Goal: Task Accomplishment & Management: Manage account settings

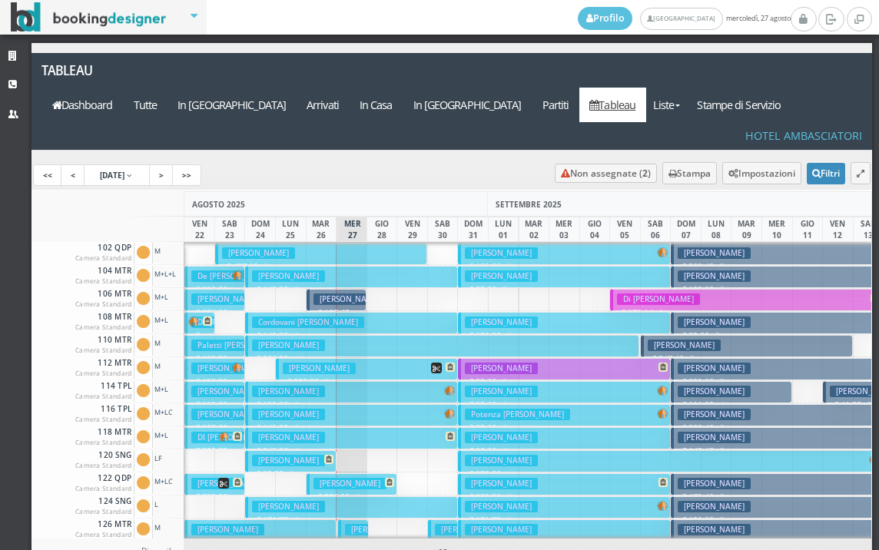
scroll to position [384, 0]
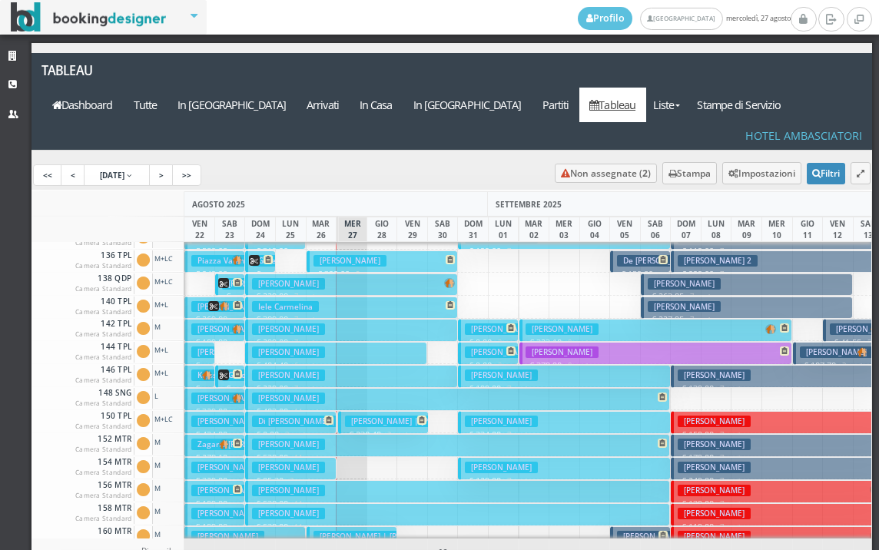
click at [323, 297] on button "Iele Carmelina € 389.00 7 notti 3 Adulti" at bounding box center [351, 308] width 212 height 22
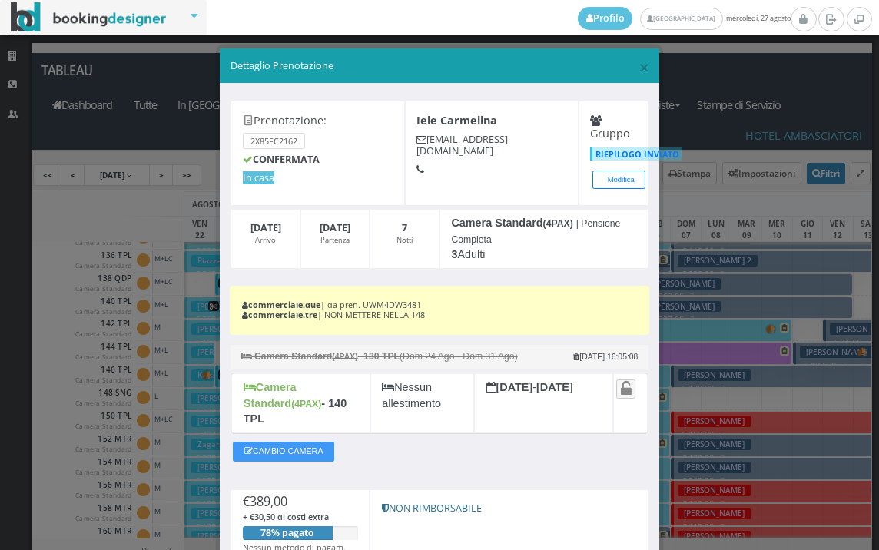
scroll to position [127, 0]
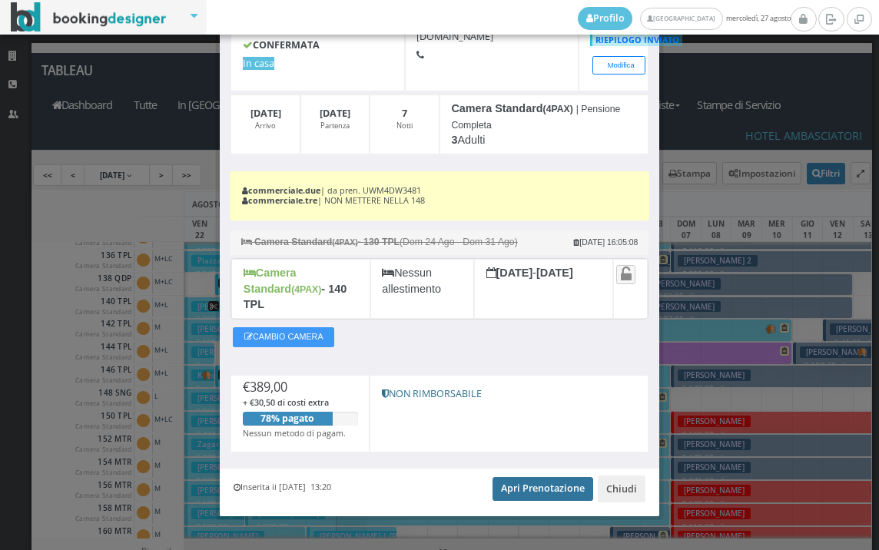
click at [557, 477] on link "Apri Prenotazione" at bounding box center [542, 488] width 101 height 23
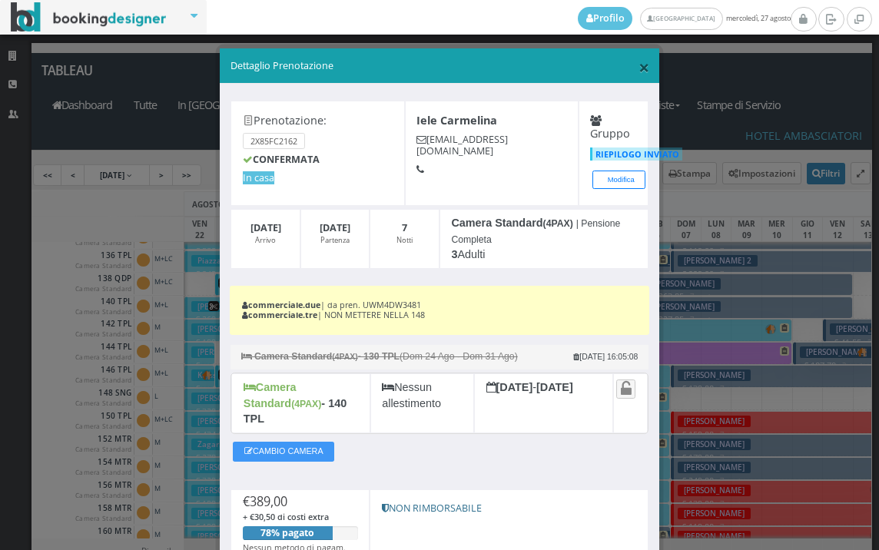
click at [638, 65] on span "×" at bounding box center [643, 67] width 11 height 26
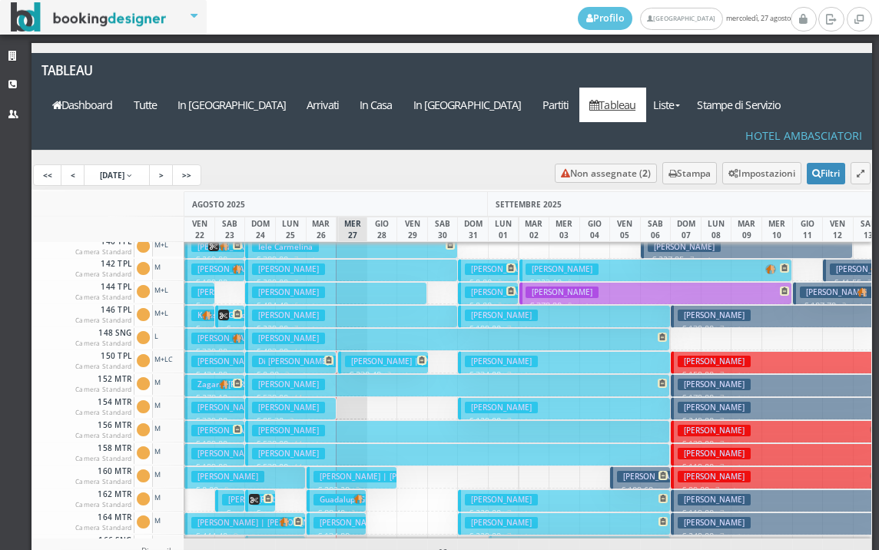
scroll to position [538, 0]
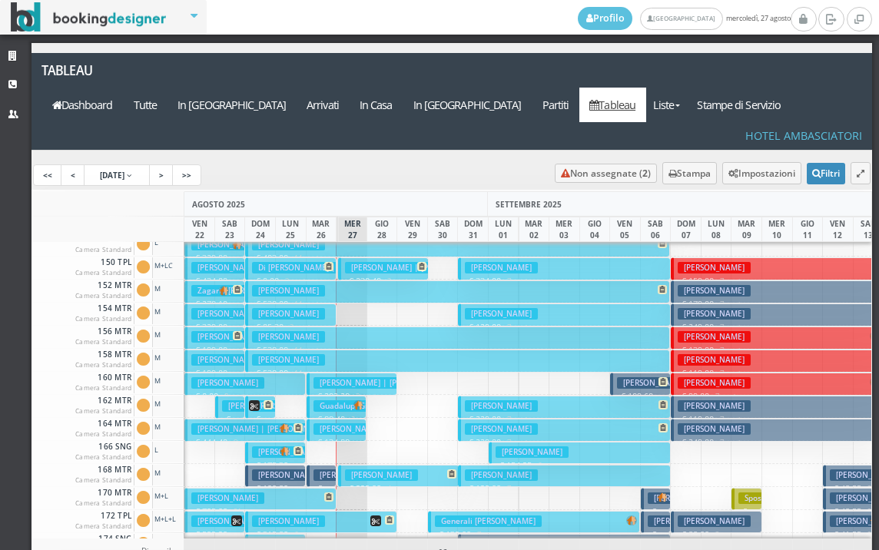
click at [288, 285] on h3 "Dal Corso Flavio" at bounding box center [288, 291] width 73 height 12
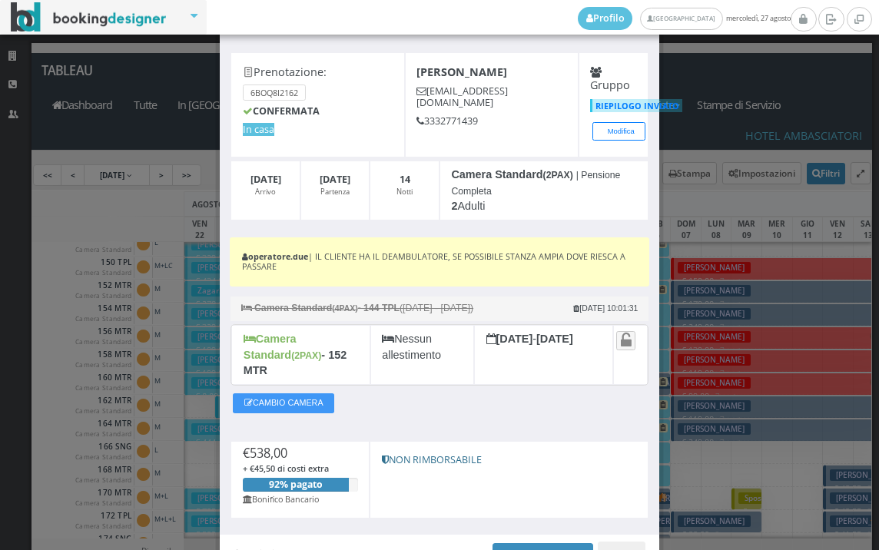
scroll to position [127, 0]
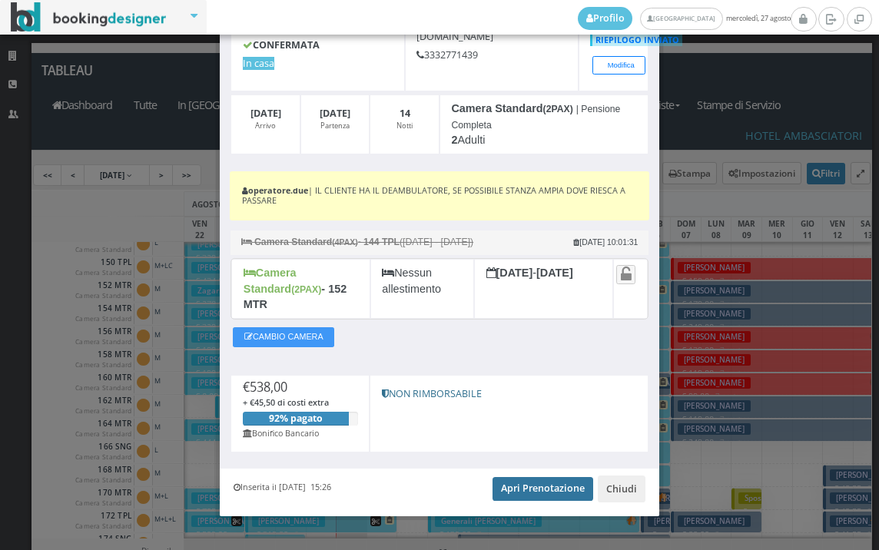
click at [548, 478] on link "Apri Prenotazione" at bounding box center [542, 488] width 101 height 23
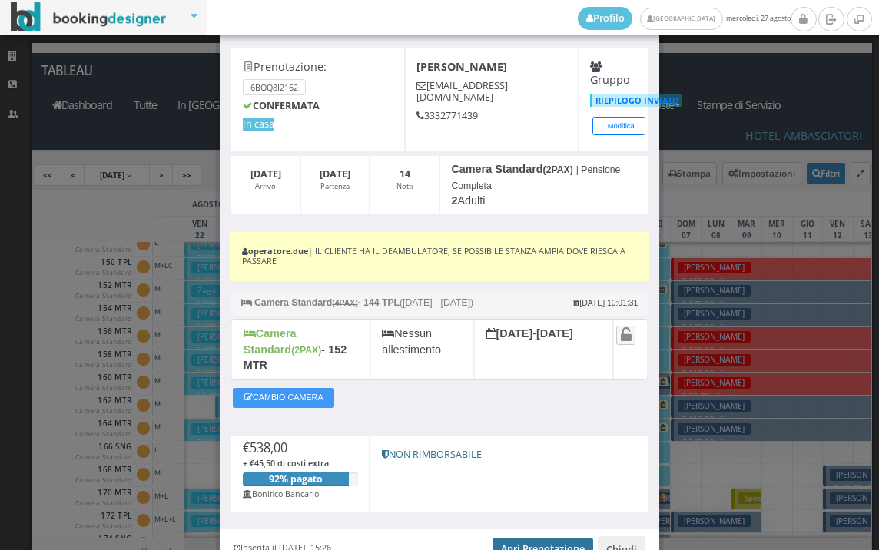
scroll to position [0, 0]
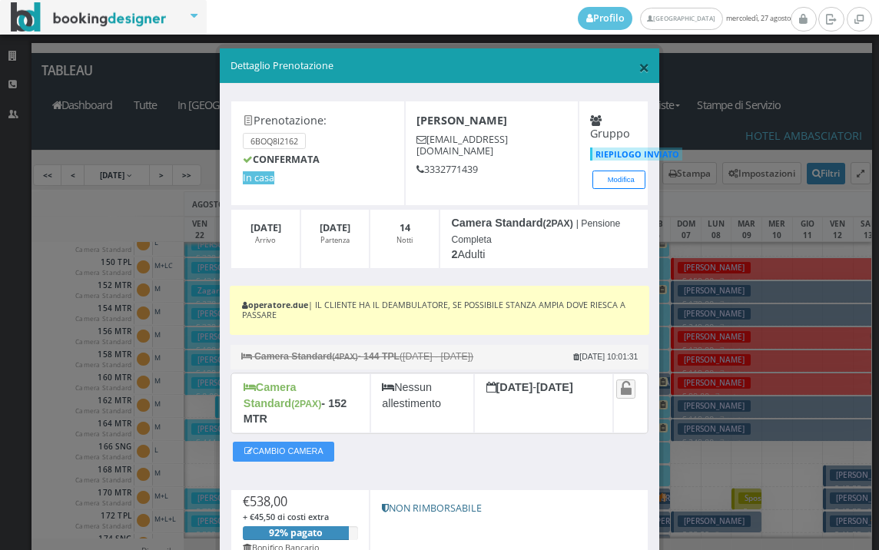
click at [638, 65] on span "×" at bounding box center [643, 67] width 11 height 26
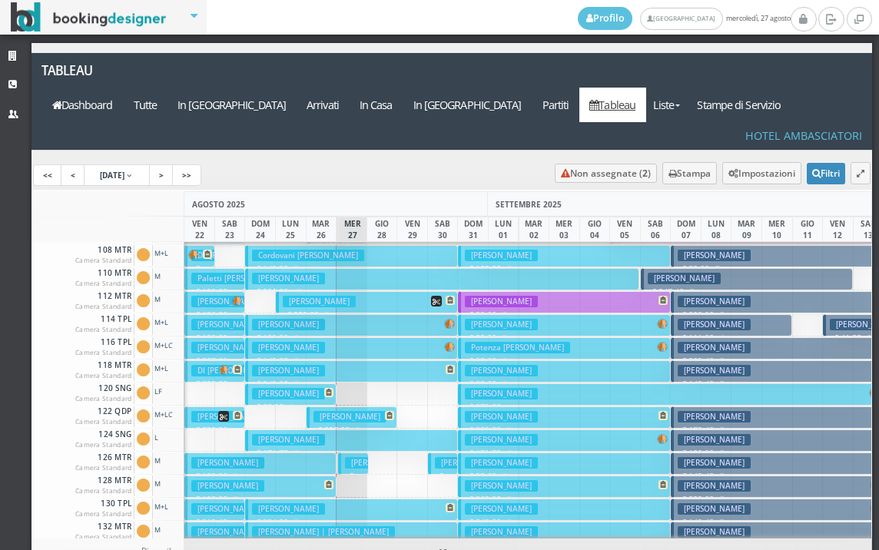
scroll to position [77, 0]
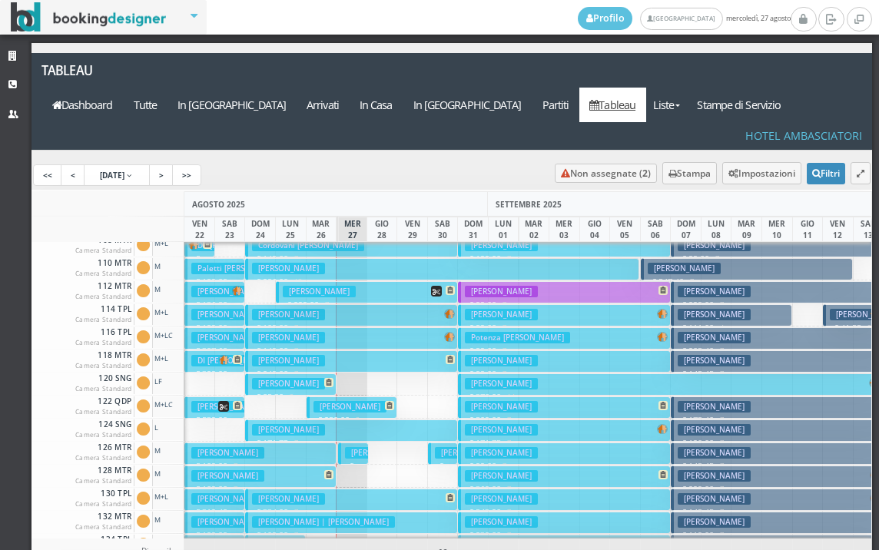
click at [350, 447] on h3 "Mengalli Saverio" at bounding box center [381, 453] width 73 height 12
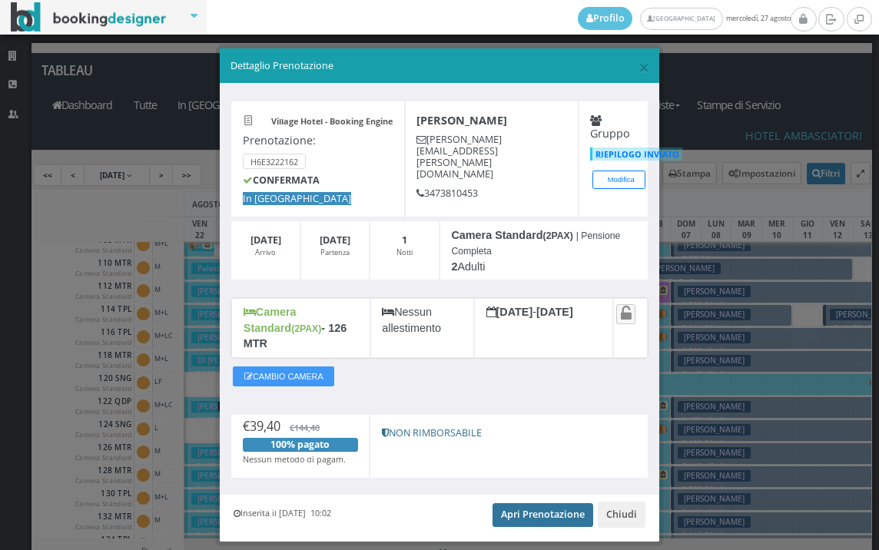
click at [527, 503] on link "Apri Prenotazione" at bounding box center [542, 514] width 101 height 23
click at [638, 73] on span "×" at bounding box center [643, 67] width 11 height 26
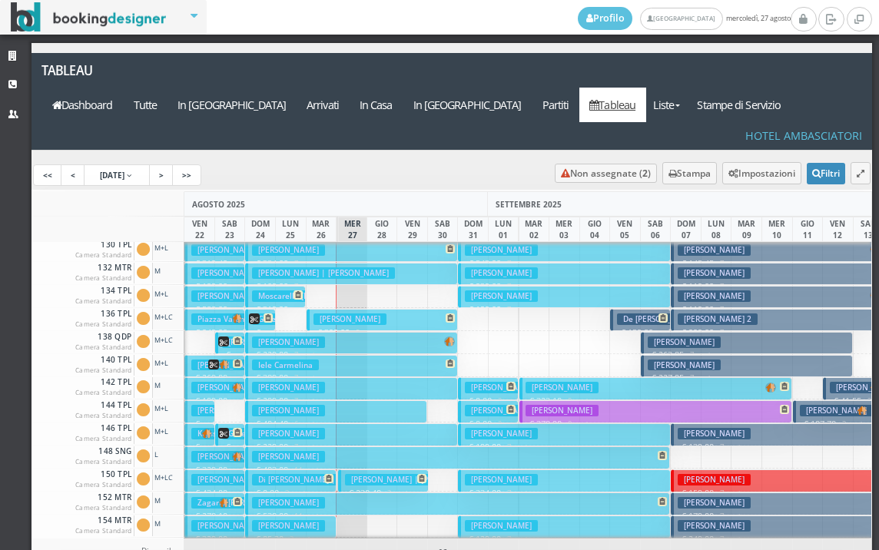
scroll to position [384, 0]
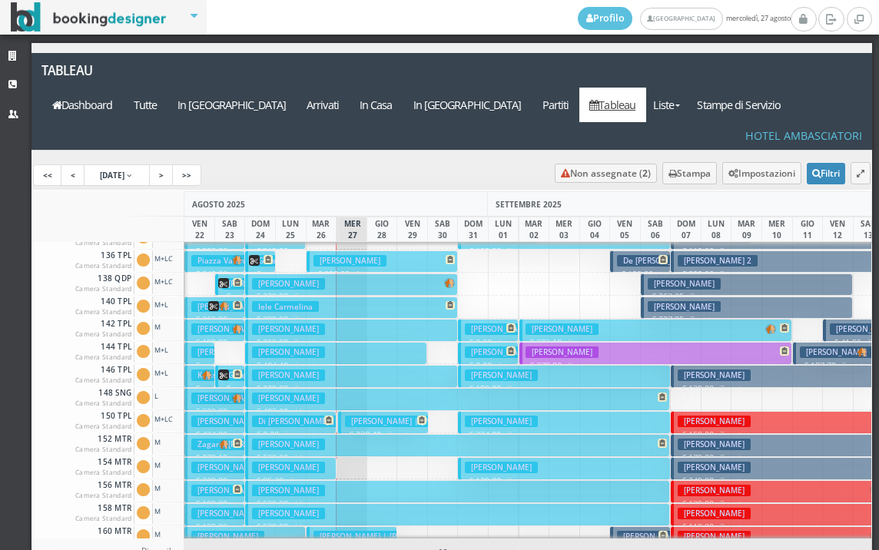
click at [357, 416] on h3 "Panunzio Elisa | Panunzio Luigi" at bounding box center [416, 422] width 143 height 12
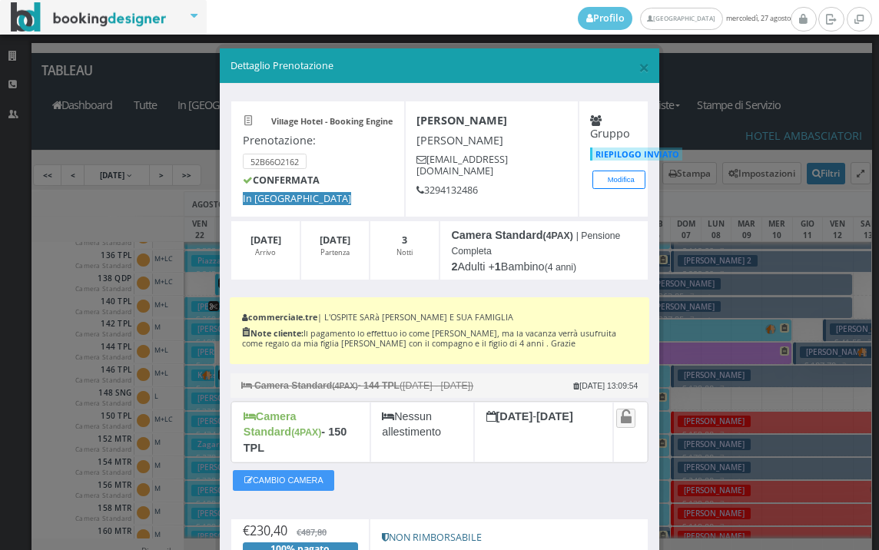
scroll to position [144, 0]
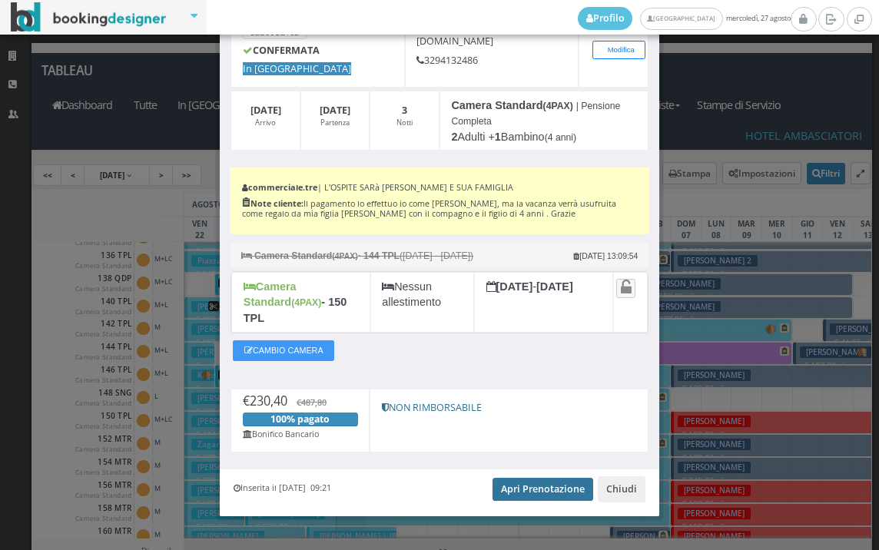
click at [533, 478] on link "Apri Prenotazione" at bounding box center [542, 489] width 101 height 23
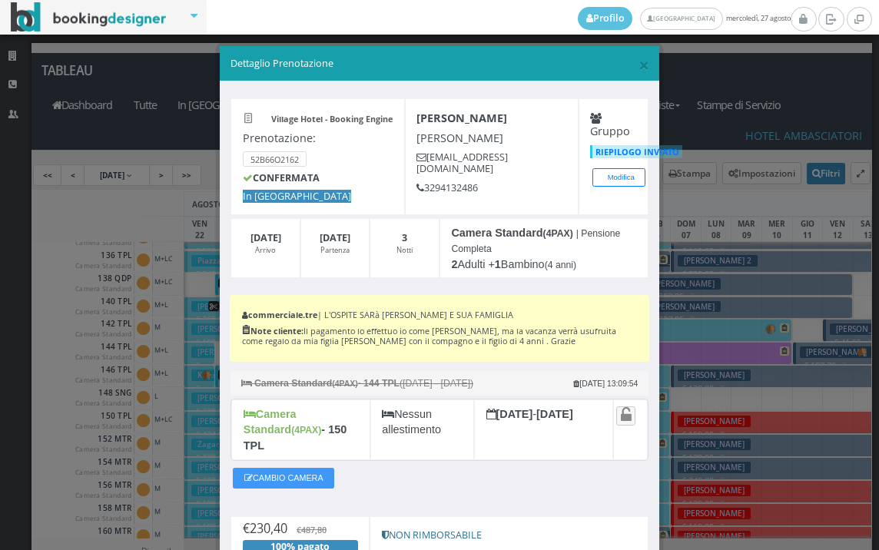
scroll to position [0, 0]
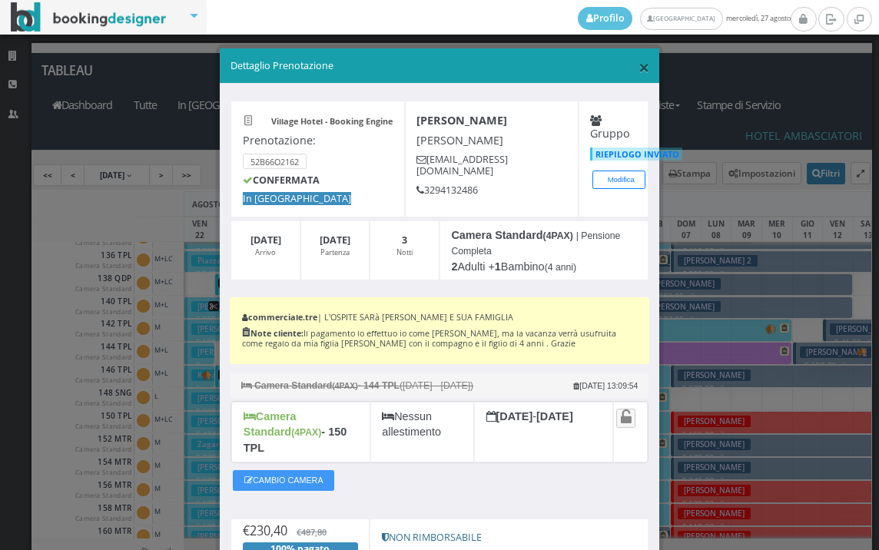
click at [638, 70] on span "×" at bounding box center [643, 67] width 11 height 26
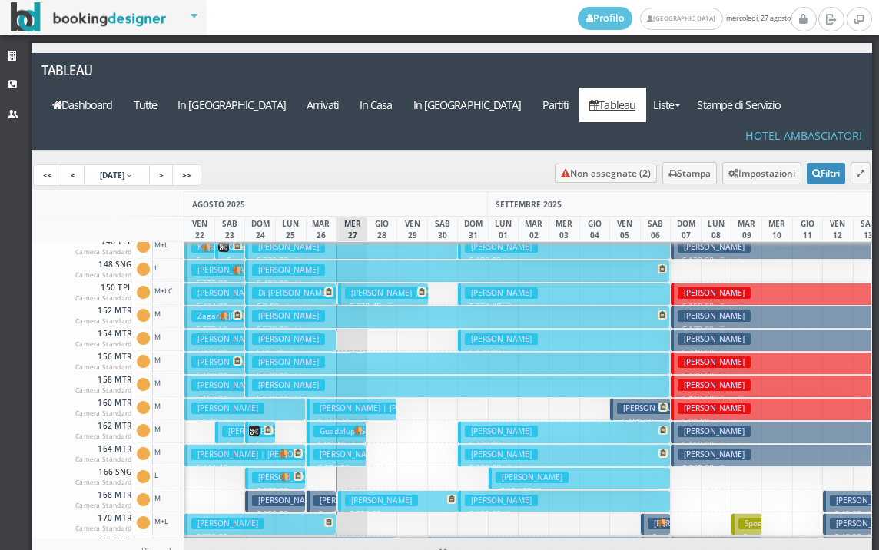
scroll to position [538, 0]
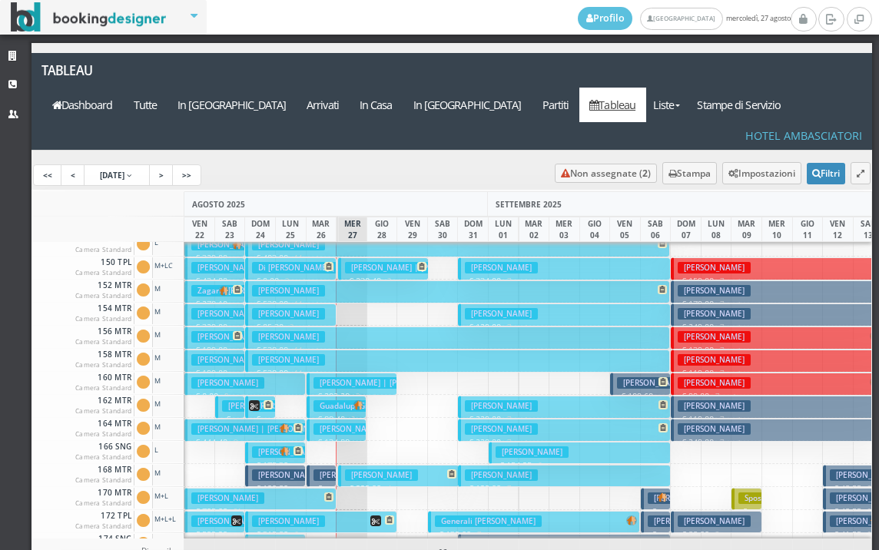
click at [350, 482] on p "€ 229.00 4 notti" at bounding box center [400, 488] width 110 height 12
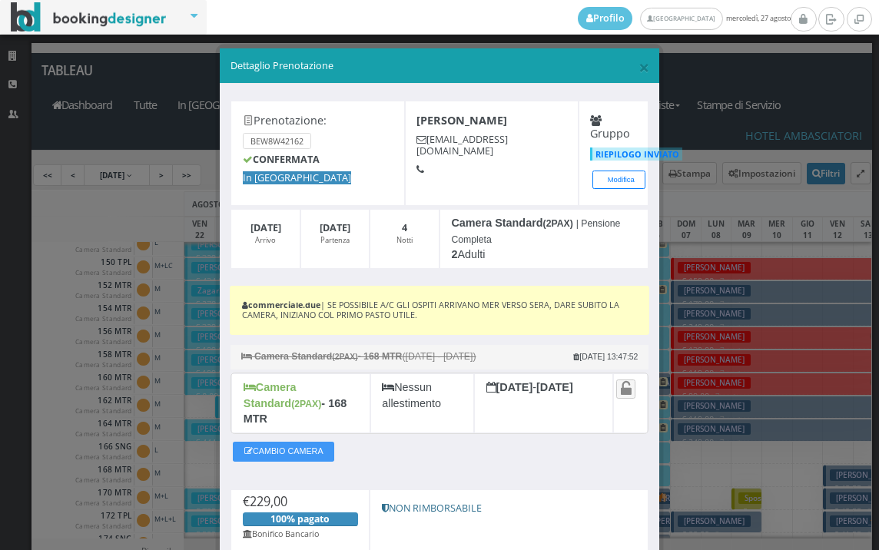
scroll to position [111, 0]
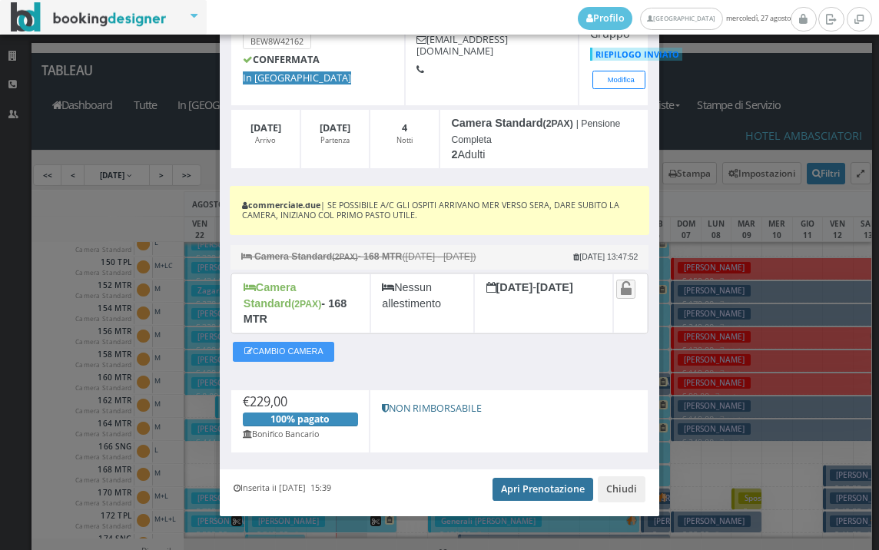
click at [524, 479] on link "Apri Prenotazione" at bounding box center [542, 489] width 101 height 23
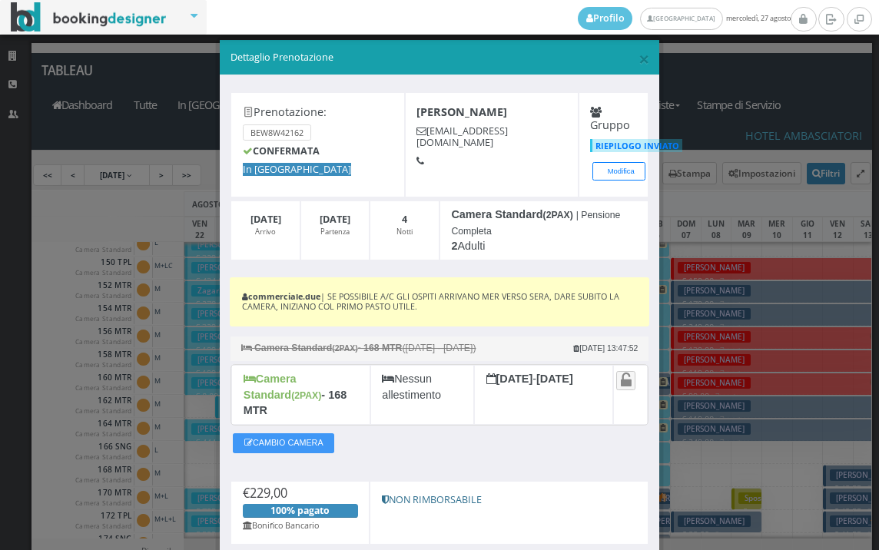
scroll to position [0, 0]
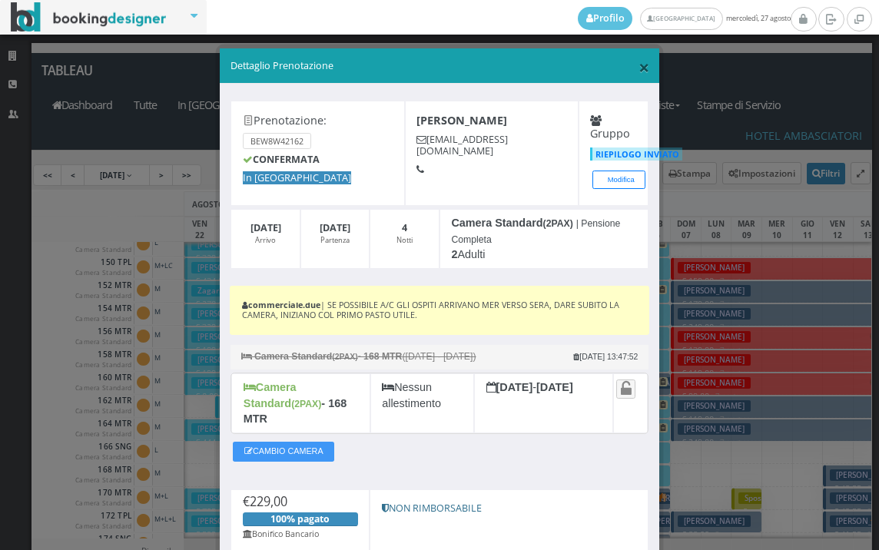
click at [638, 69] on span "×" at bounding box center [643, 67] width 11 height 26
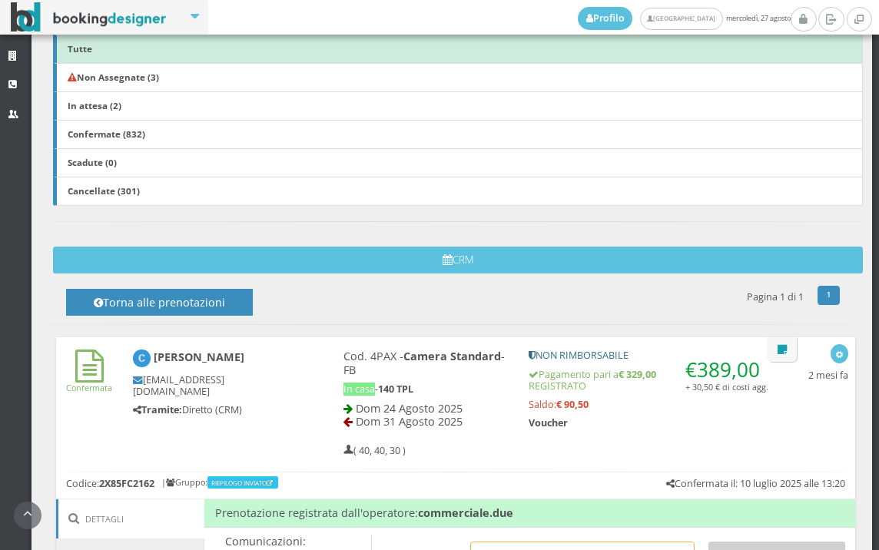
scroll to position [597, 0]
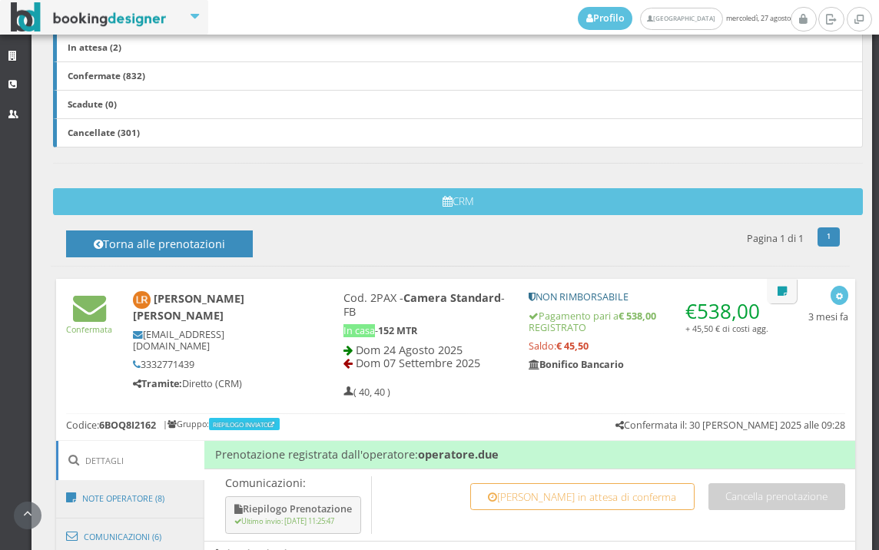
scroll to position [768, 0]
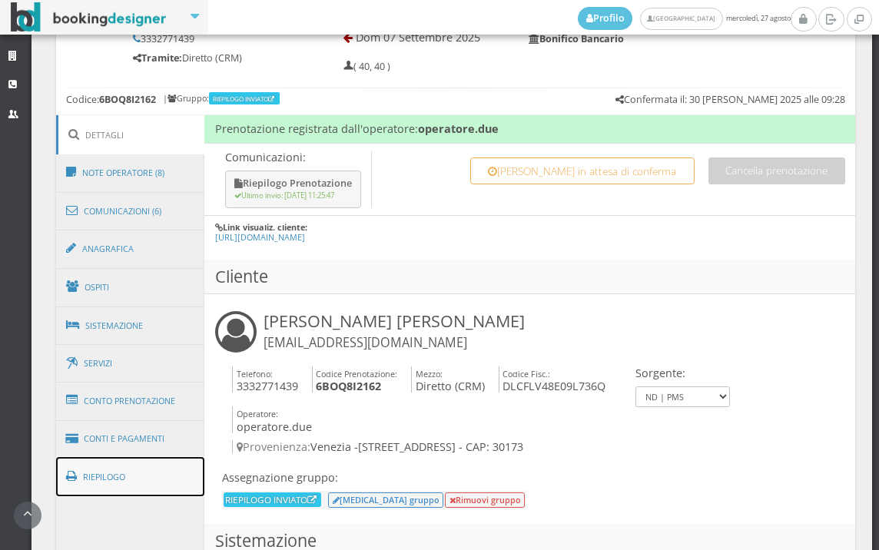
click at [131, 478] on link "Riepilogo" at bounding box center [130, 477] width 149 height 40
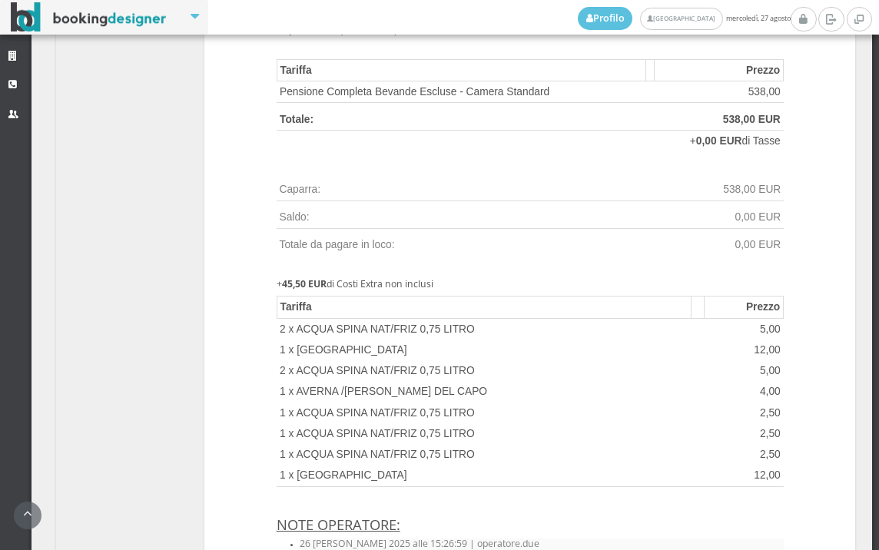
scroll to position [1622, 0]
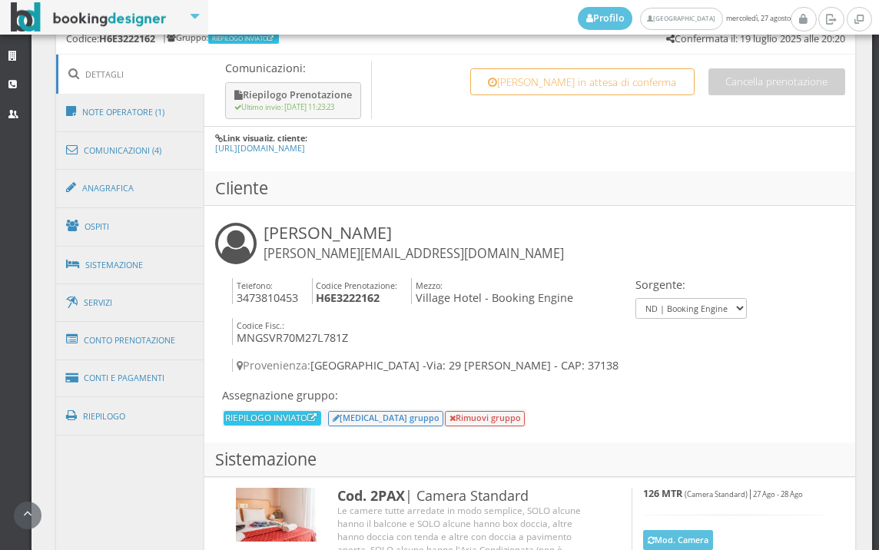
scroll to position [1024, 0]
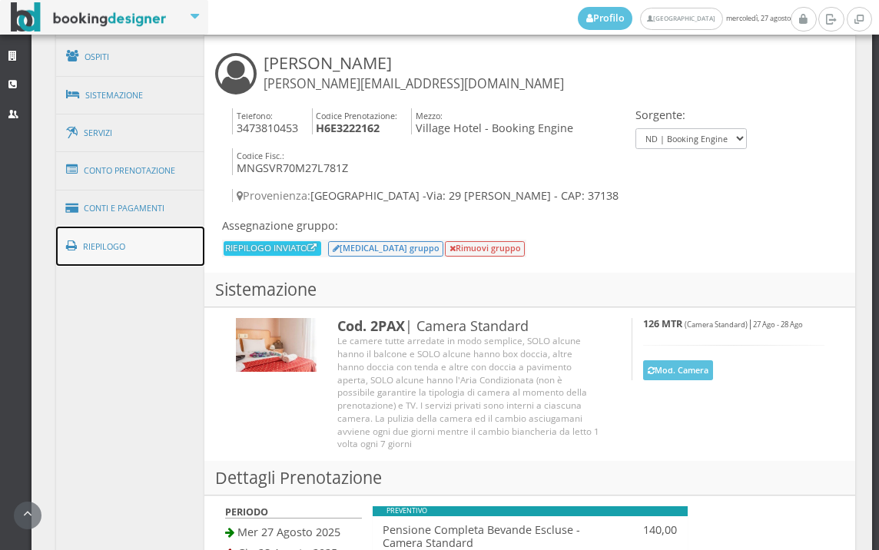
click at [150, 250] on link "Riepilogo" at bounding box center [130, 247] width 149 height 40
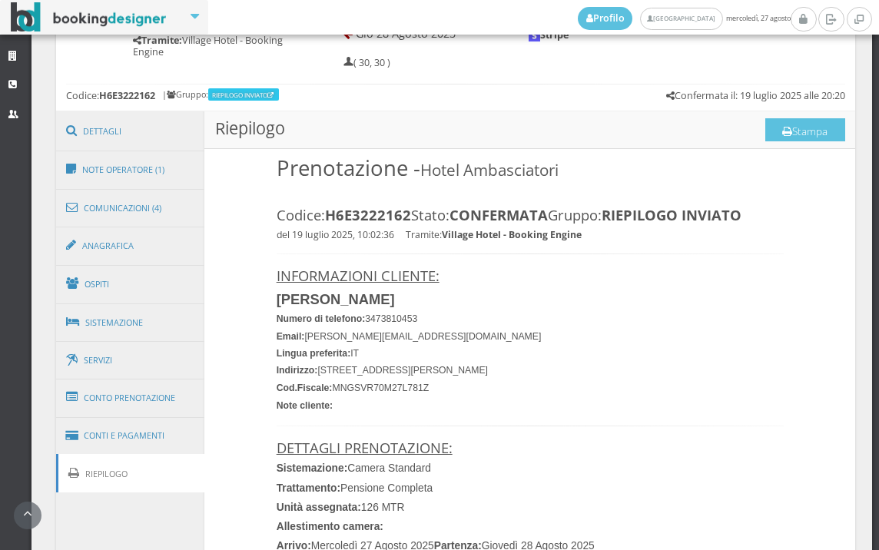
scroll to position [769, 0]
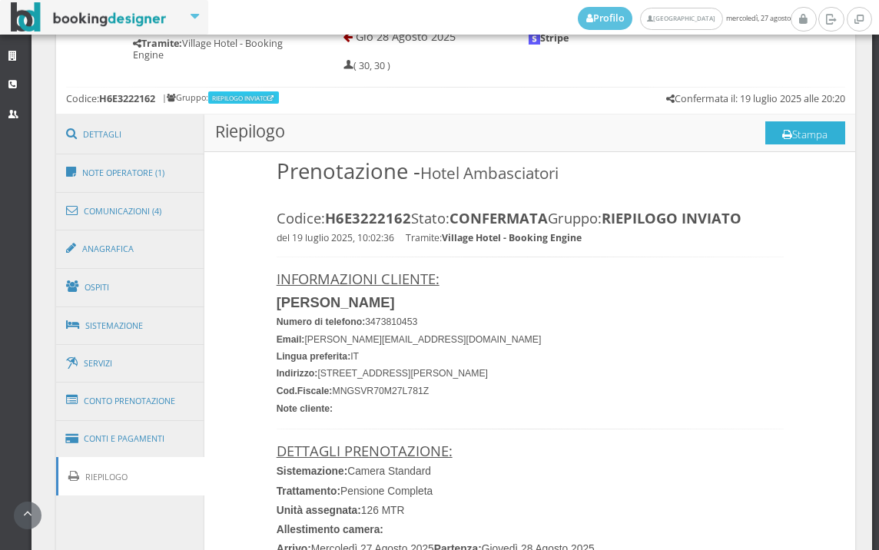
click at [792, 133] on button "Stampa" at bounding box center [805, 132] width 80 height 23
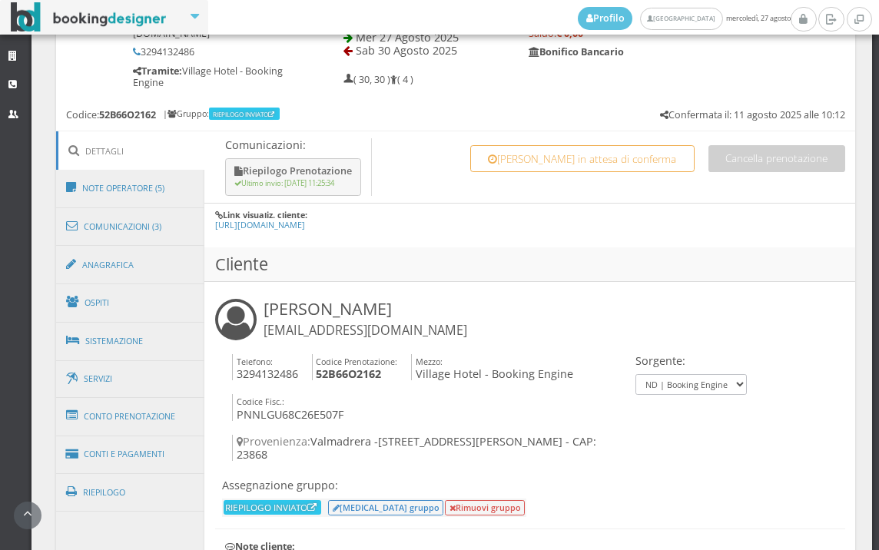
scroll to position [768, 0]
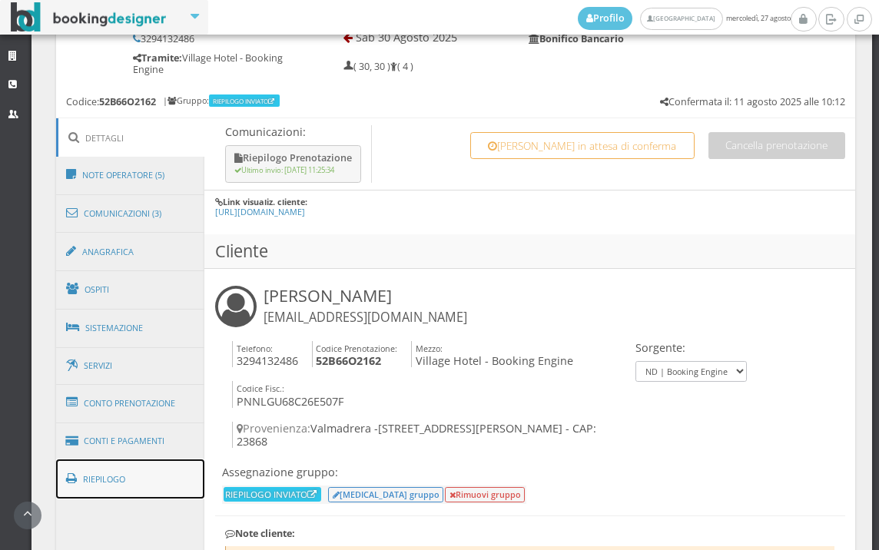
click at [128, 468] on link "Riepilogo" at bounding box center [130, 479] width 149 height 40
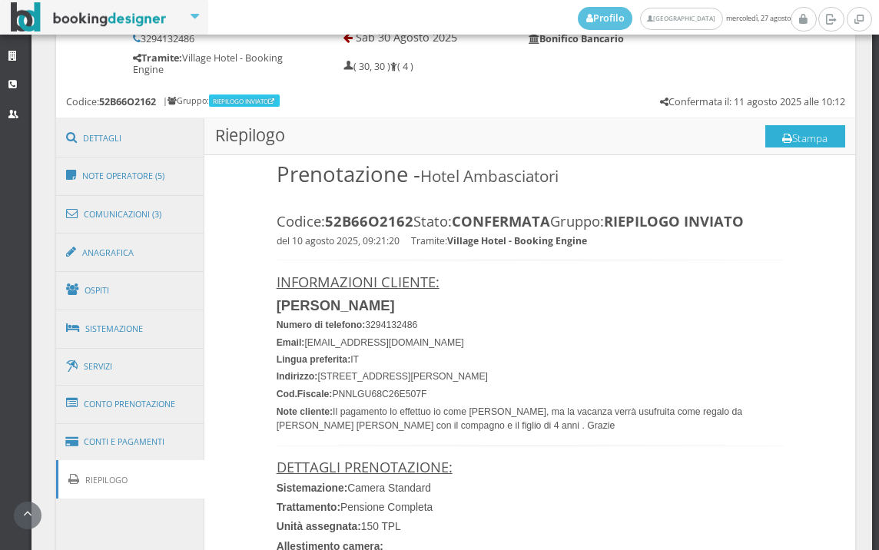
click at [800, 137] on button "Stampa" at bounding box center [805, 136] width 80 height 23
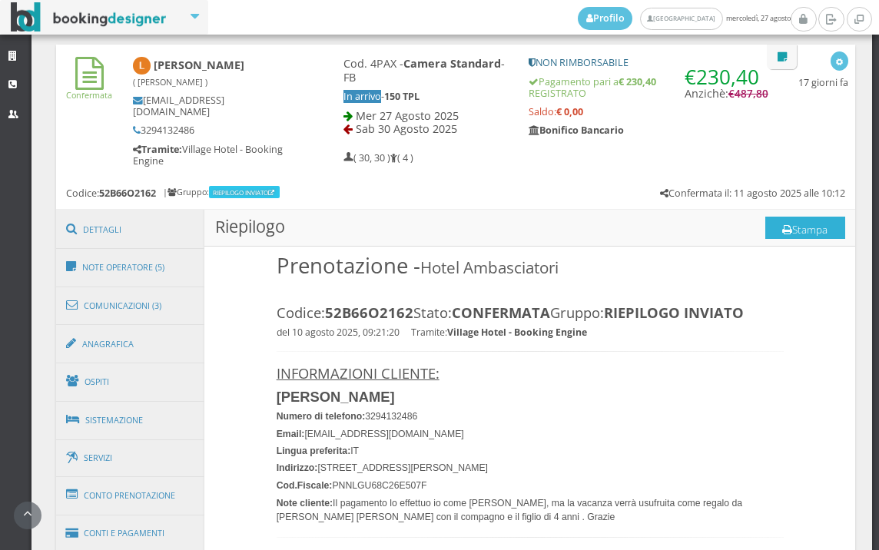
scroll to position [512, 0]
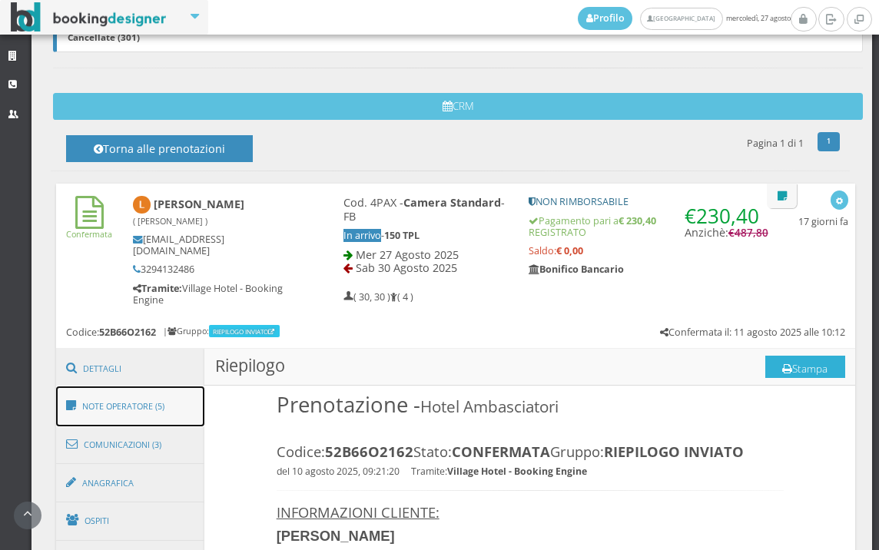
click at [115, 407] on link "Note Operatore (5)" at bounding box center [130, 406] width 149 height 40
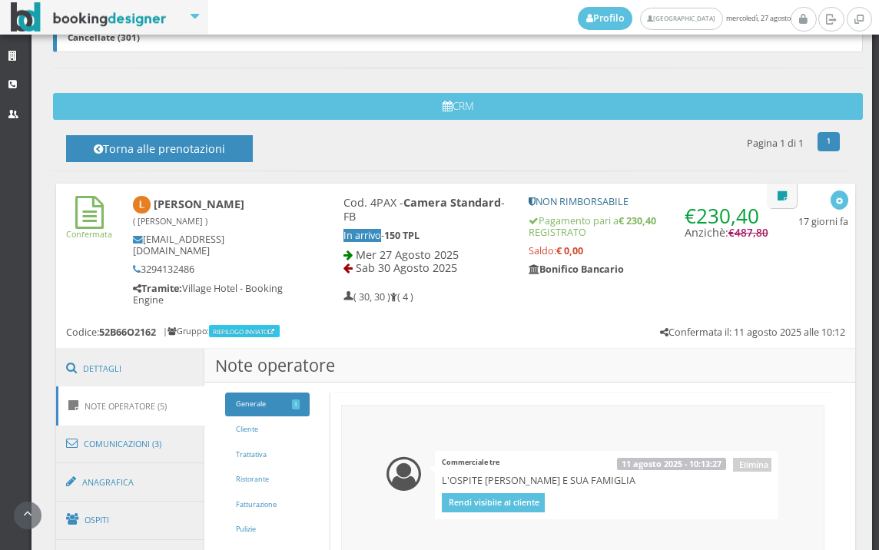
scroll to position [682, 0]
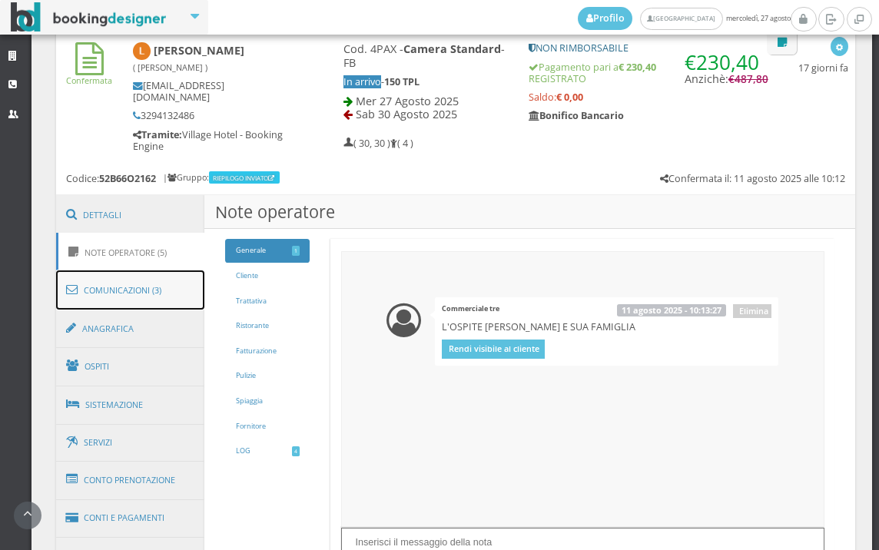
click at [173, 298] on link "Comunicazioni (3)" at bounding box center [130, 290] width 149 height 40
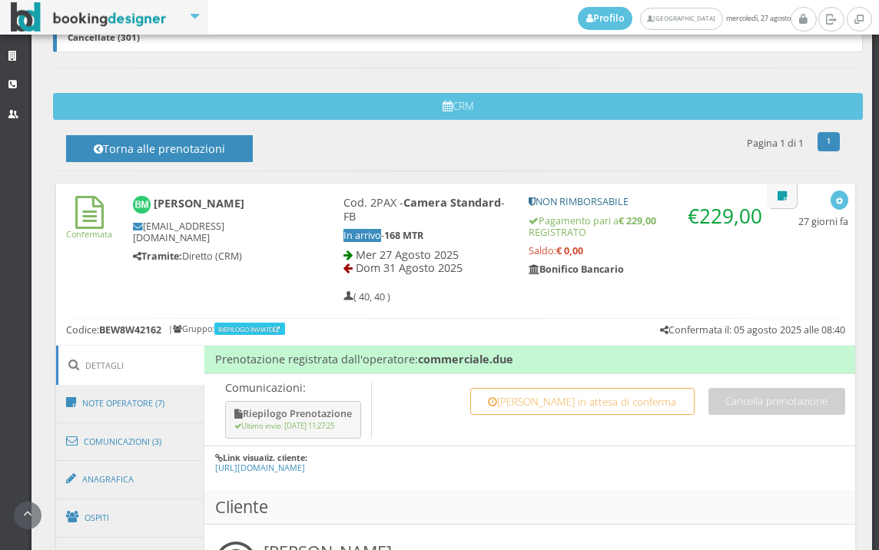
scroll to position [768, 0]
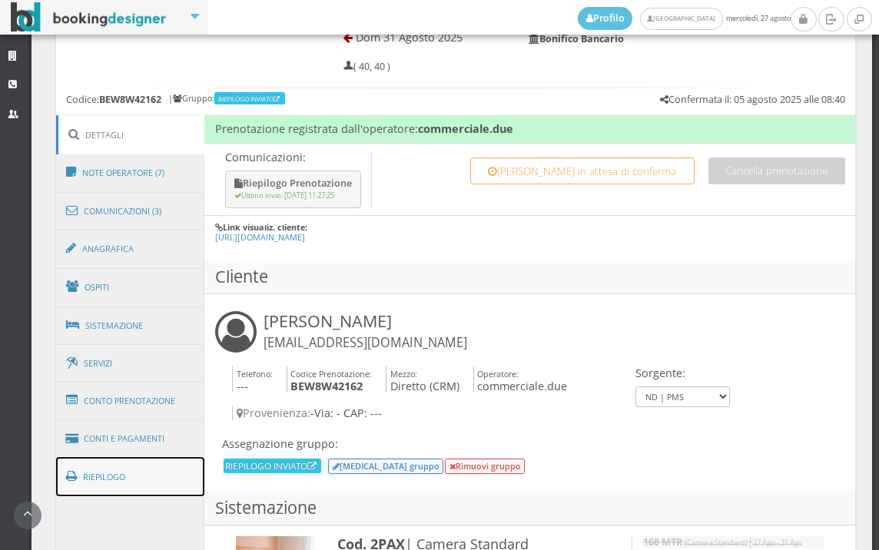
click at [161, 481] on link "Riepilogo" at bounding box center [130, 477] width 149 height 40
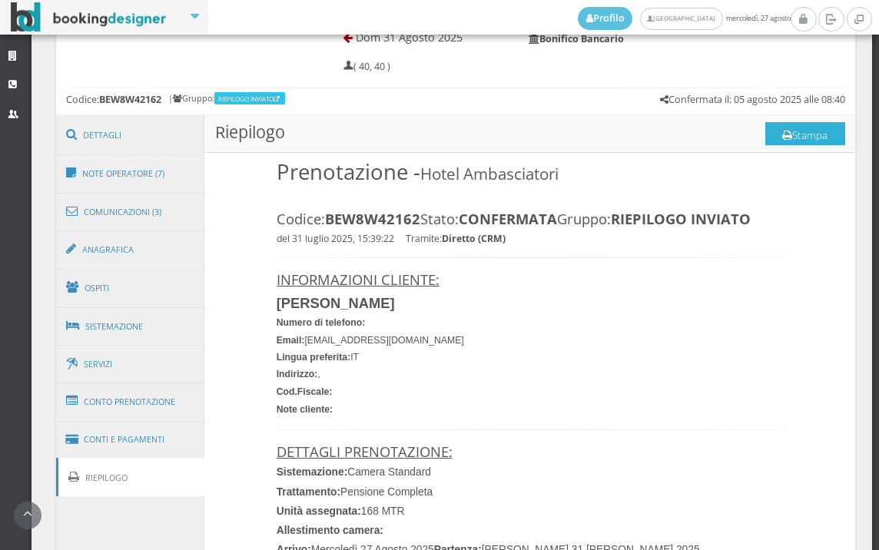
click at [807, 130] on button "Stampa" at bounding box center [805, 133] width 80 height 23
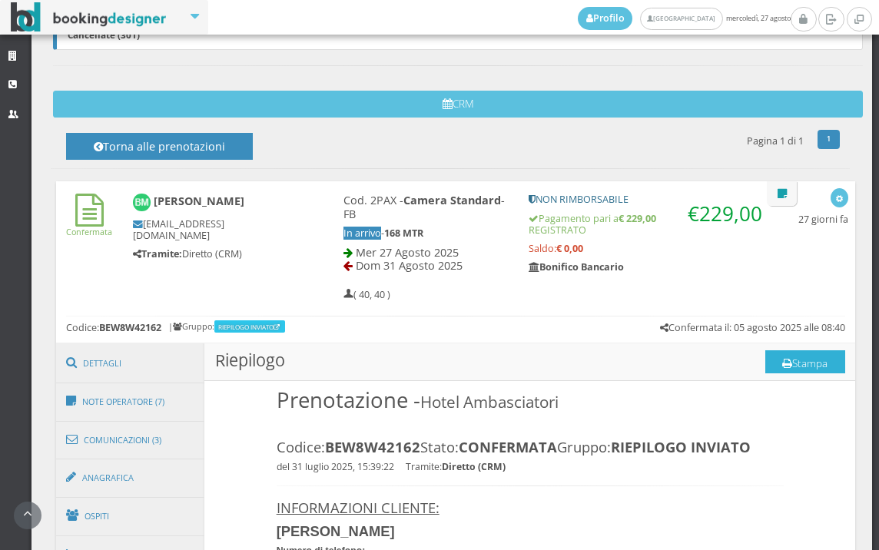
scroll to position [512, 0]
